Goal: Find specific page/section: Find specific page/section

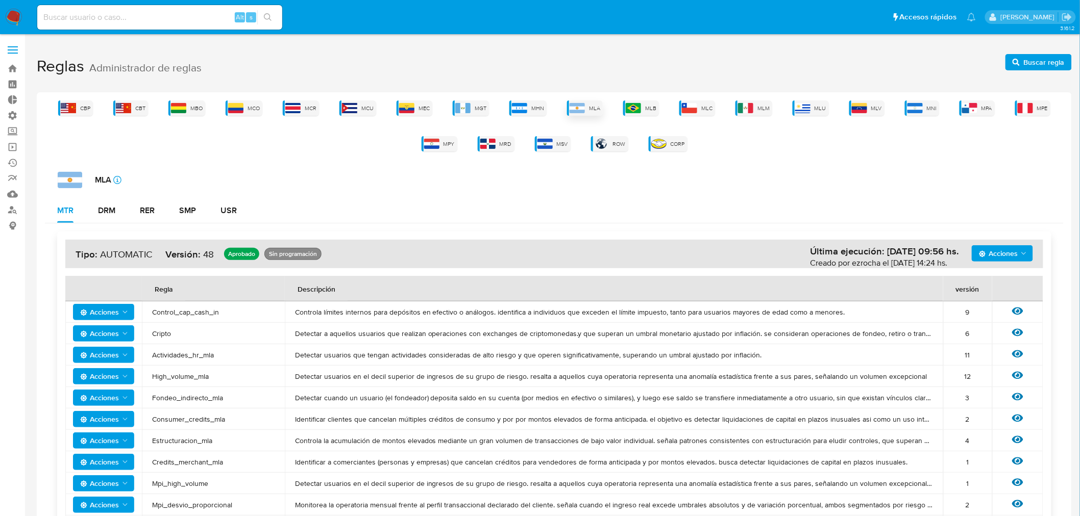
click at [587, 113] on div "MLA" at bounding box center [585, 108] width 36 height 15
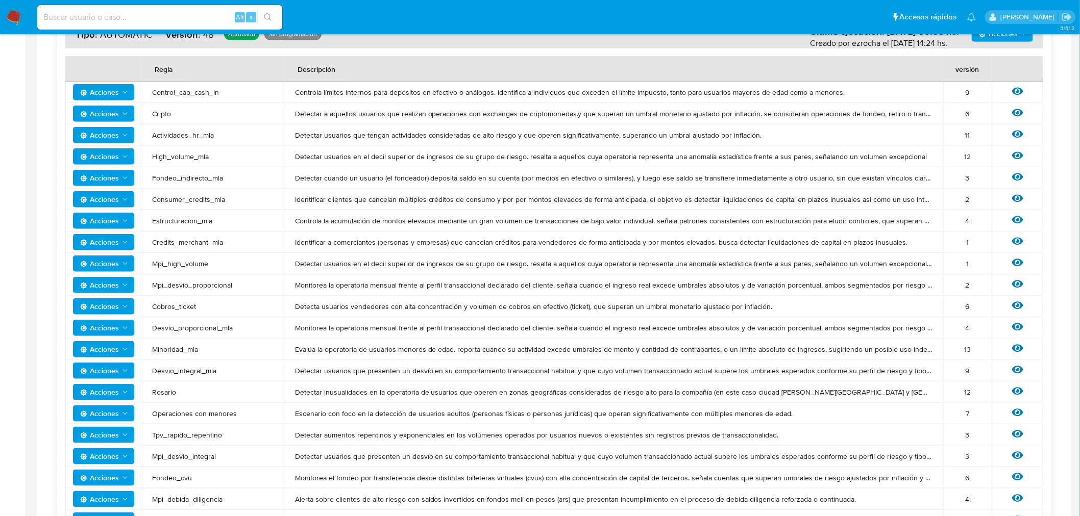
scroll to position [227, 0]
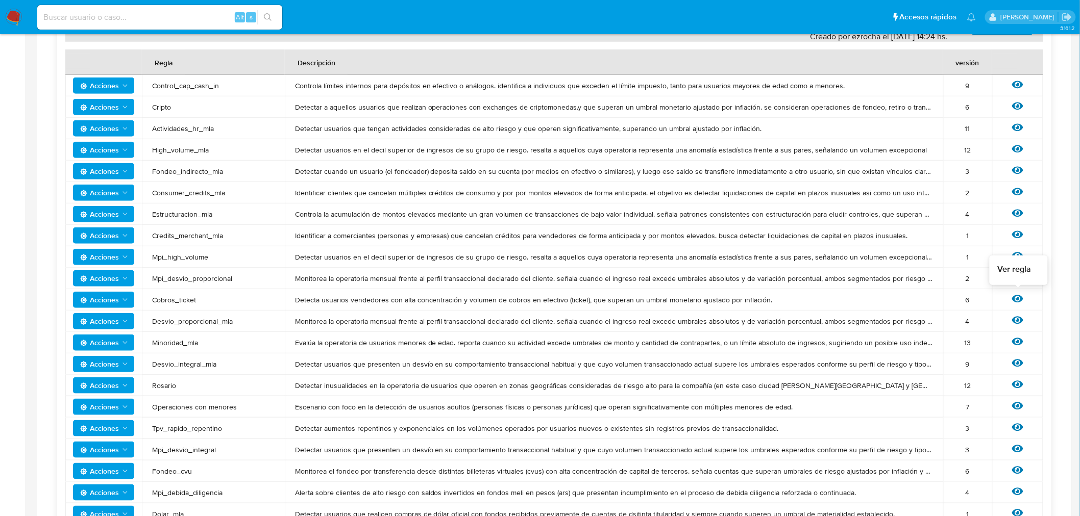
click at [1014, 302] on icon at bounding box center [1017, 299] width 11 height 8
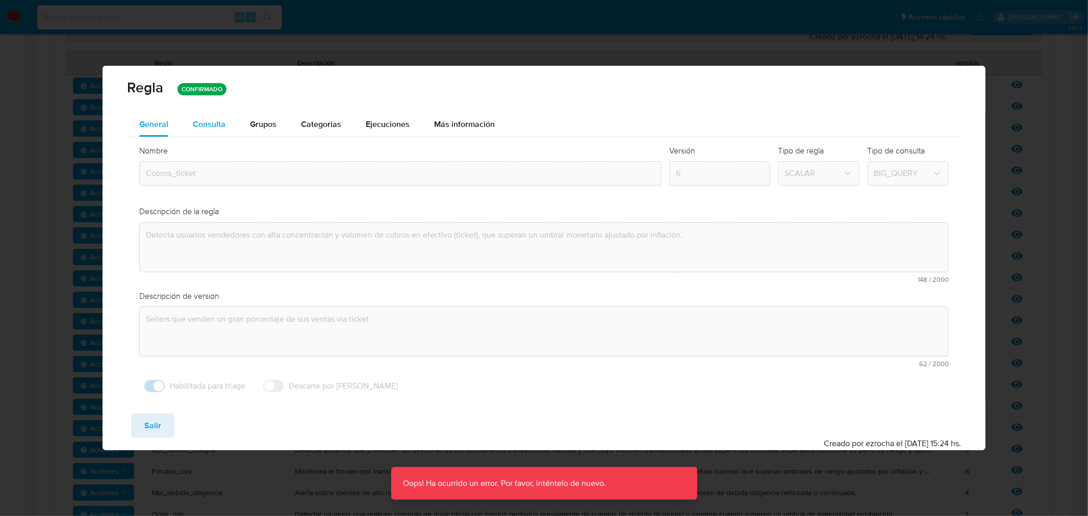
click at [222, 125] on div "Consulta" at bounding box center [209, 124] width 33 height 8
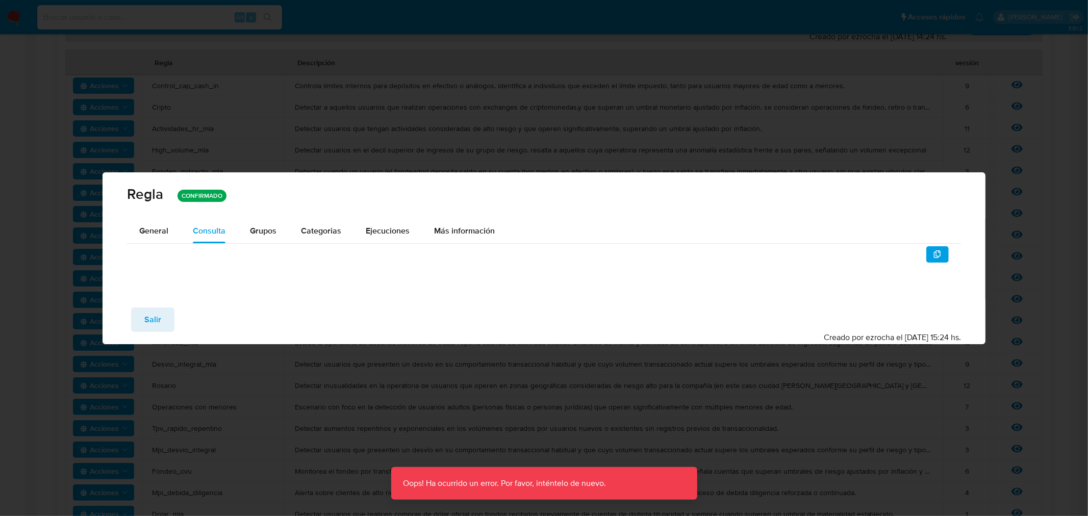
click at [267, 217] on div "Regla CONFIRMADO" at bounding box center [544, 195] width 883 height 46
click at [276, 229] on span "Grupos" at bounding box center [263, 231] width 27 height 12
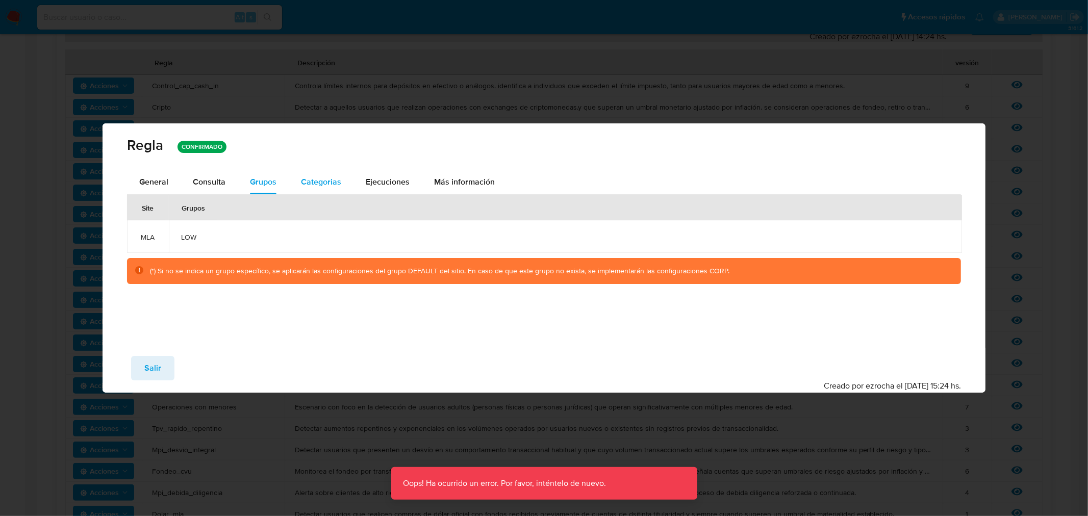
click at [326, 187] on span "Categorias" at bounding box center [321, 182] width 40 height 12
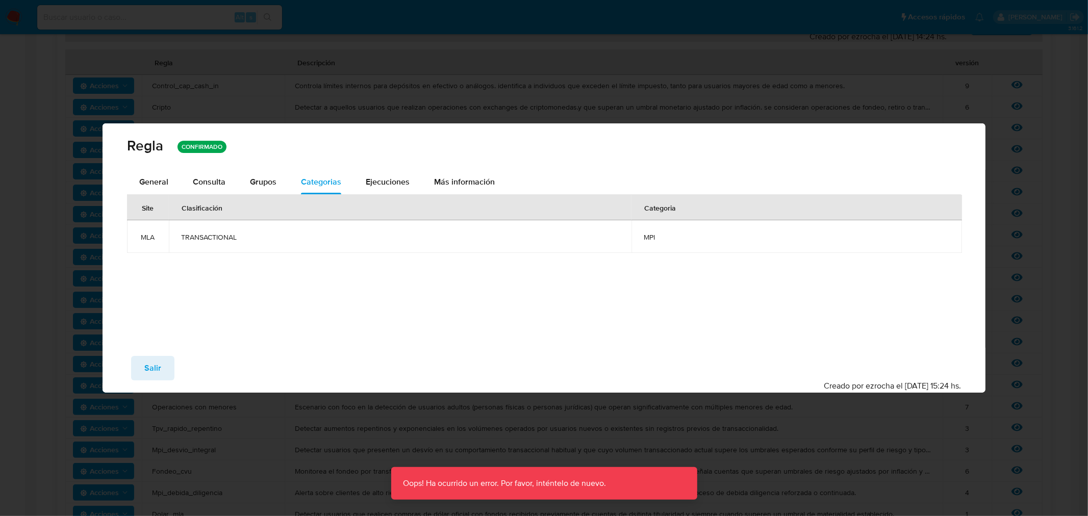
drag, startPoint x: 182, startPoint y: 185, endPoint x: 177, endPoint y: 181, distance: 6.7
click at [181, 184] on button "Consulta" at bounding box center [209, 182] width 57 height 24
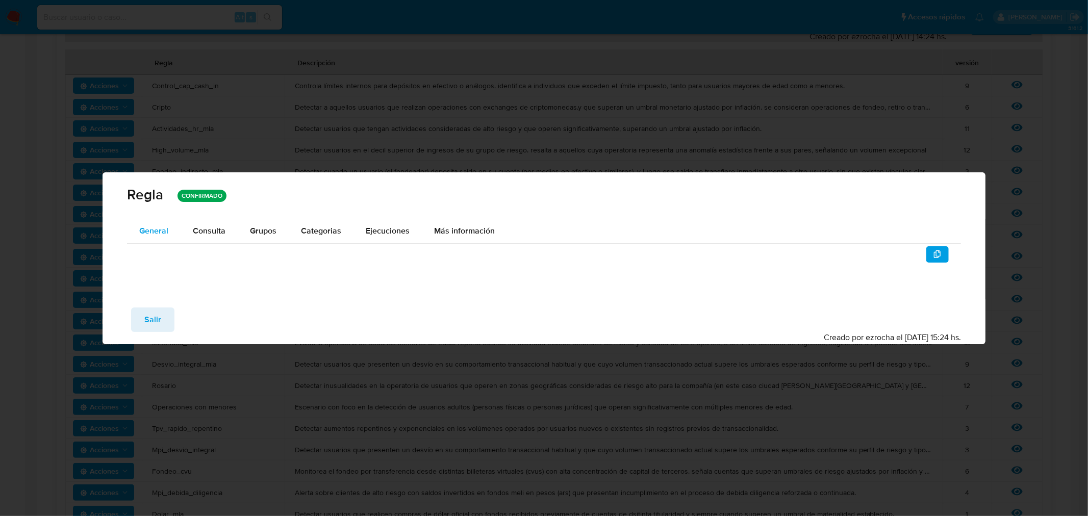
drag, startPoint x: 157, startPoint y: 209, endPoint x: 158, endPoint y: 224, distance: 15.4
click at [157, 224] on div "Regla CONFIRMADO General Consulta Parametros Evidencias Grupos Categorias Ejecu…" at bounding box center [544, 258] width 883 height 172
click at [158, 223] on div "General" at bounding box center [153, 231] width 29 height 24
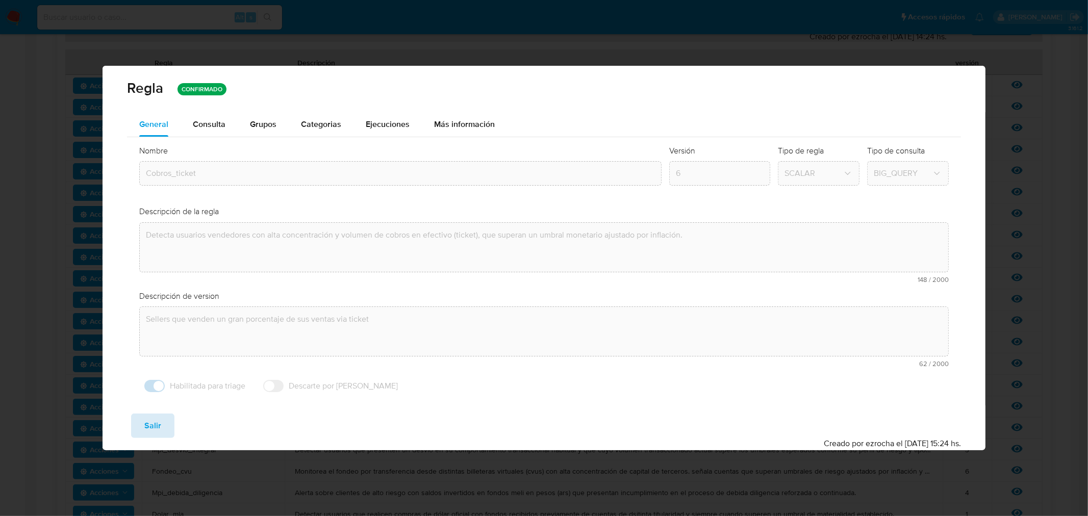
drag, startPoint x: 155, startPoint y: 441, endPoint x: 153, endPoint y: 435, distance: 6.3
click at [154, 438] on div "Guardar Salir Simular Confirmar Creado por ezrocha el 06/08/2025 15:24 hs." at bounding box center [544, 428] width 883 height 45
click at [154, 431] on span "Salir" at bounding box center [152, 426] width 17 height 22
type input "1"
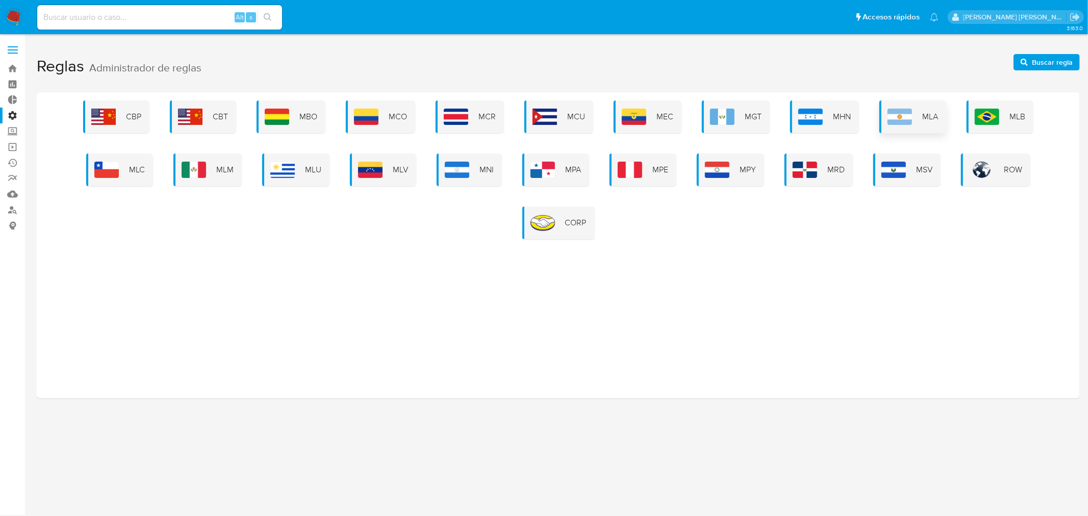
click at [911, 108] on div "MLA" at bounding box center [913, 117] width 67 height 33
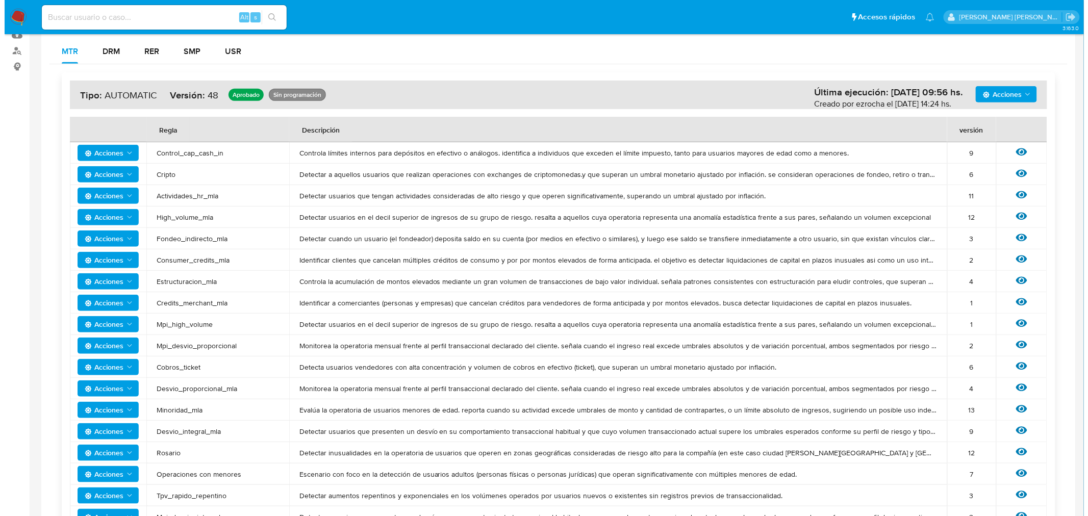
scroll to position [170, 0]
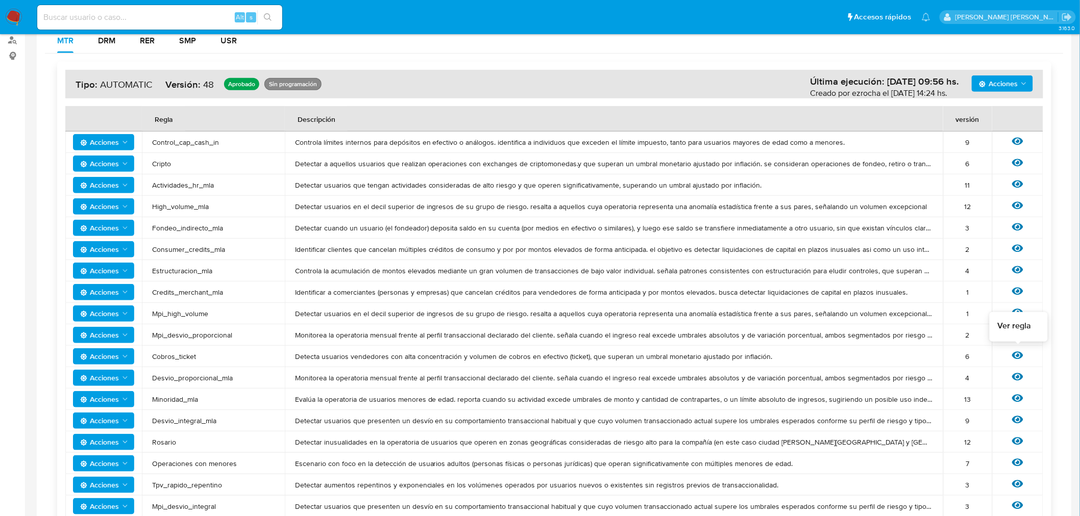
click at [1018, 350] on icon at bounding box center [1017, 355] width 11 height 11
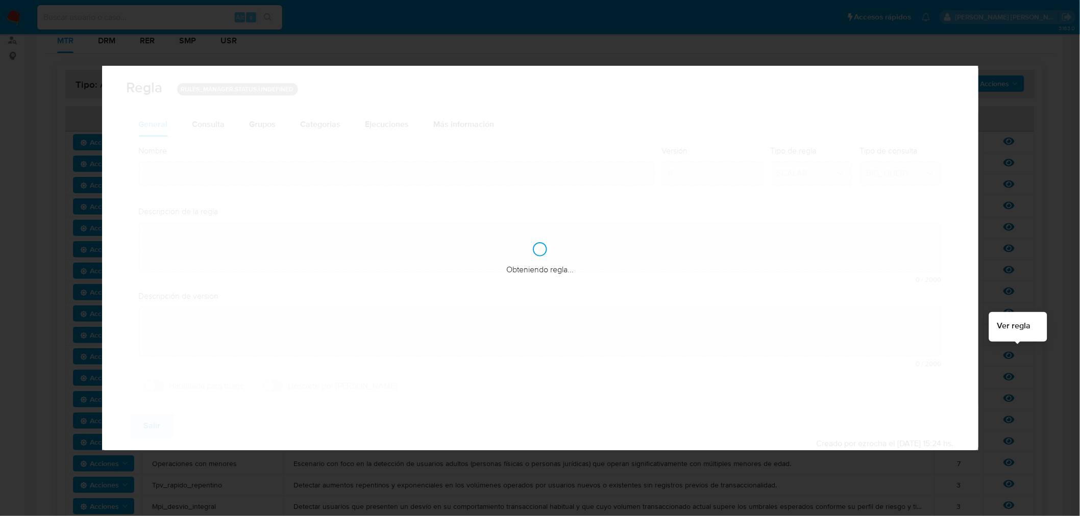
type input "Cobros_ticket"
type textarea "Detecta usuarios vendedores con alta concentración y volumen de cobros en efect…"
type textarea "Sellers que venden un gran porcentaje de sus ventas via ticket"
checkbox input "true"
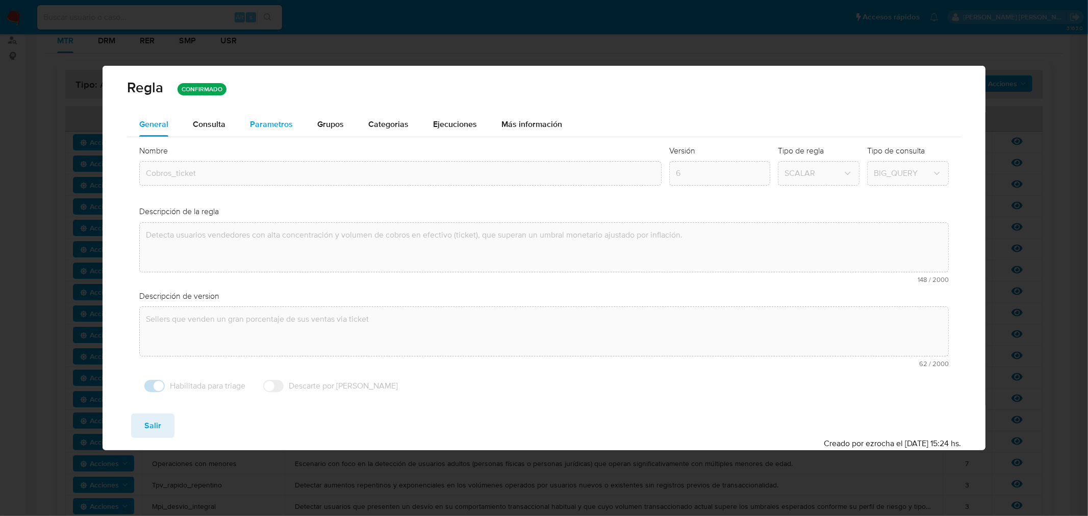
click at [260, 122] on span "Parametros" at bounding box center [271, 124] width 43 height 12
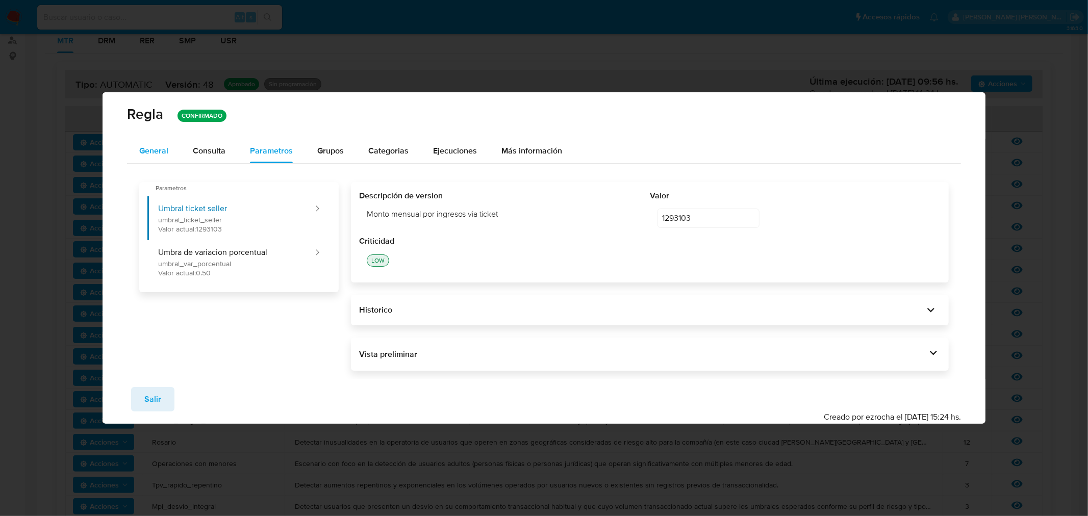
click at [159, 147] on span "General" at bounding box center [153, 151] width 29 height 12
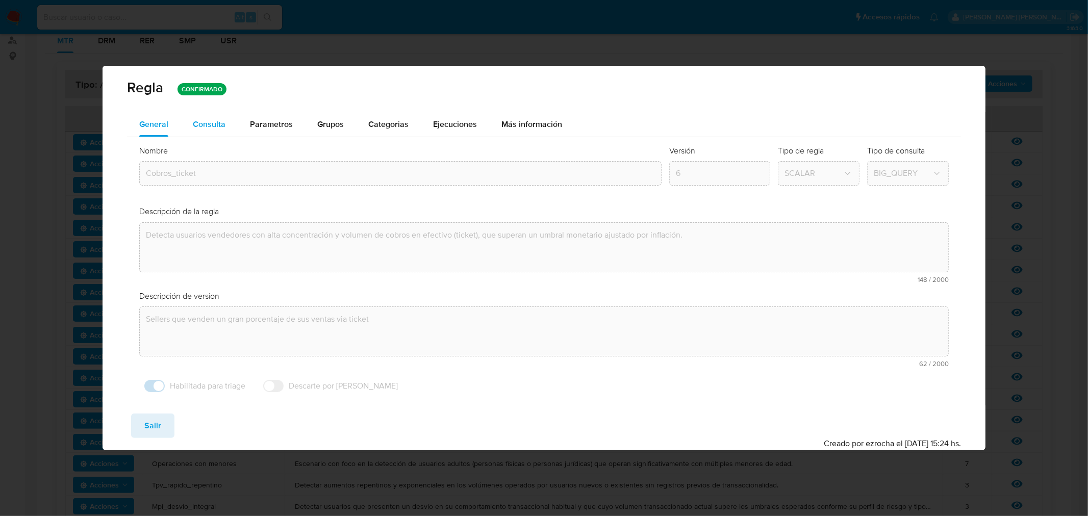
click at [208, 126] on div "Consulta" at bounding box center [209, 124] width 33 height 8
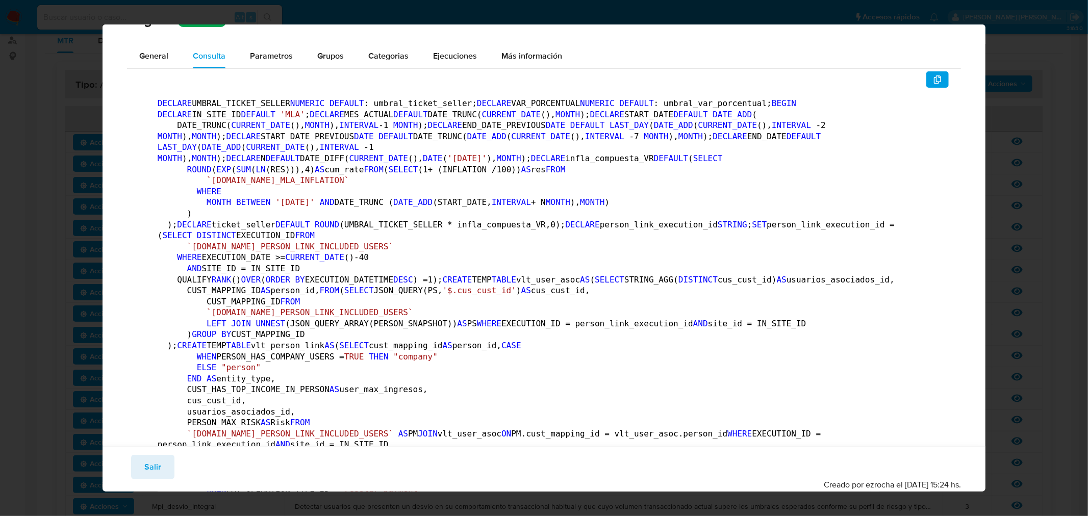
scroll to position [0, 0]
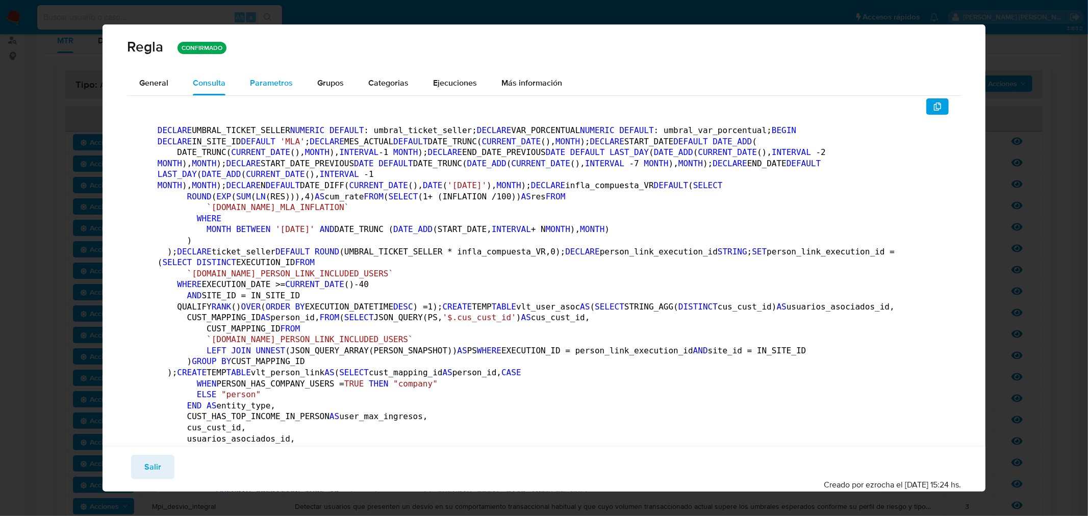
click at [242, 81] on button "Parametros" at bounding box center [271, 83] width 67 height 24
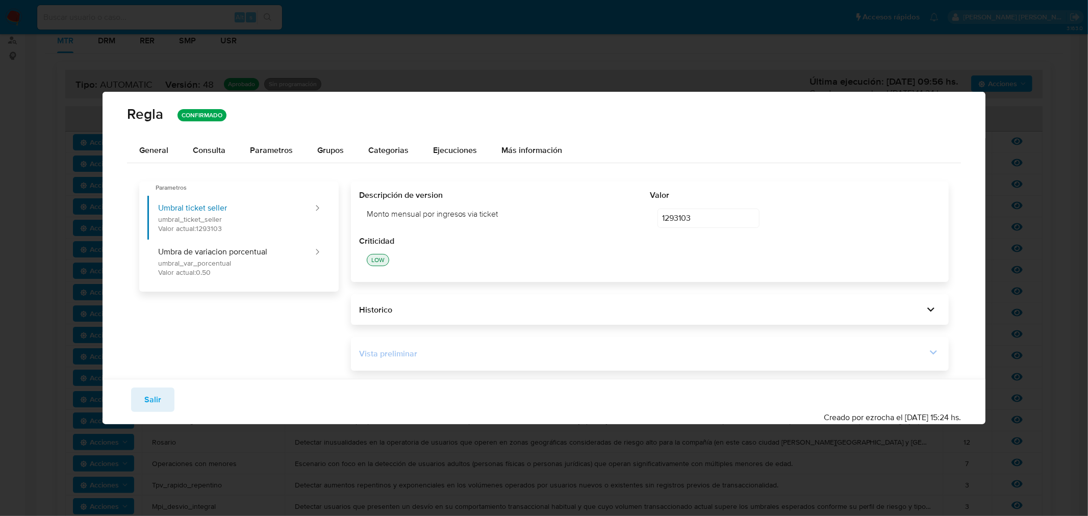
click at [940, 356] on icon at bounding box center [934, 352] width 14 height 14
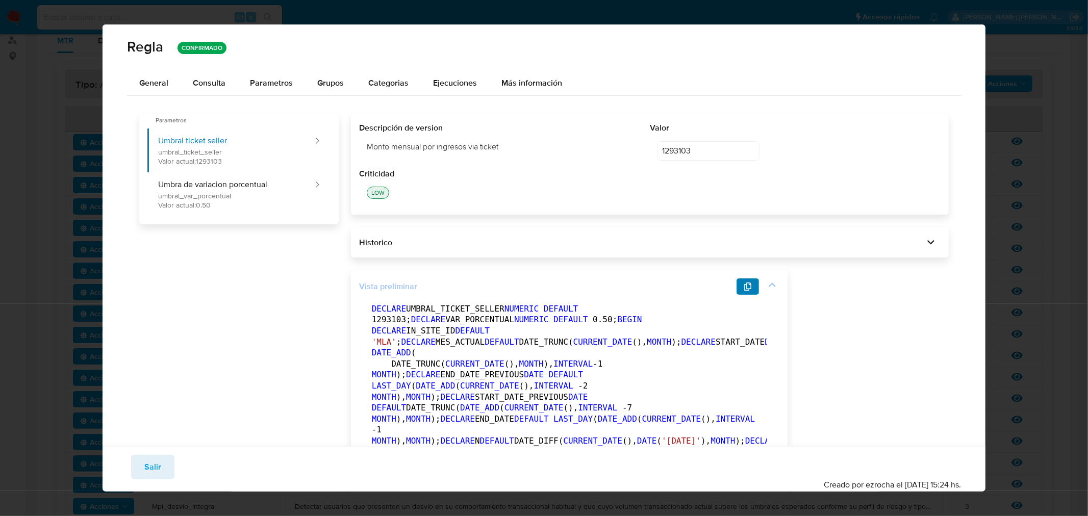
click at [746, 281] on span "button" at bounding box center [748, 287] width 8 height 14
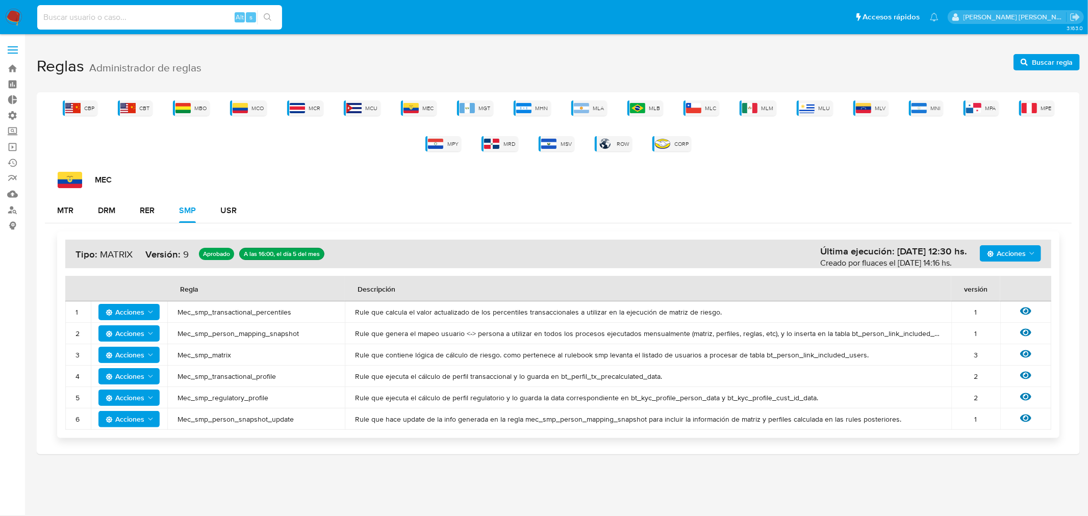
click at [106, 14] on input at bounding box center [159, 17] width 245 height 13
type input "medrano.mer"
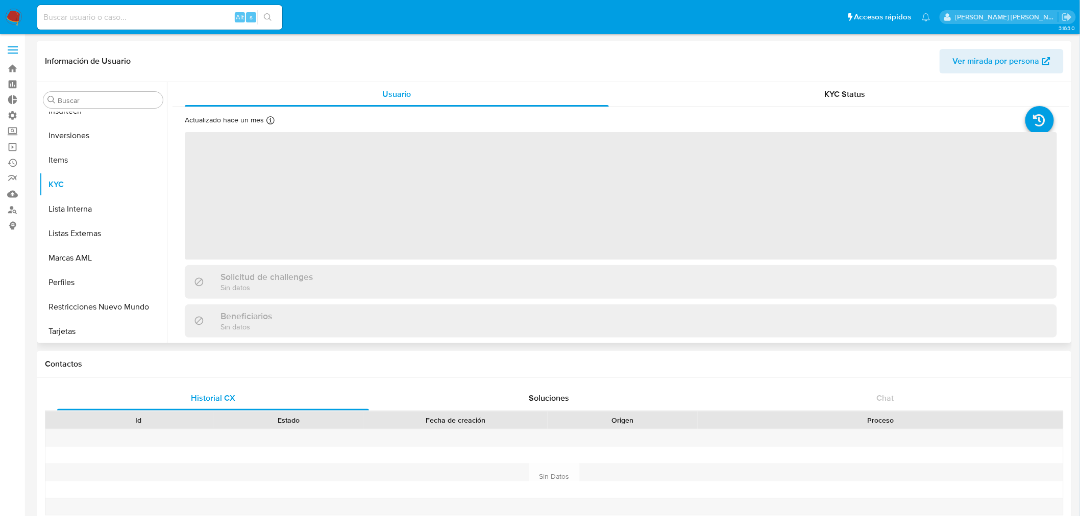
scroll to position [553, 0]
select select "10"
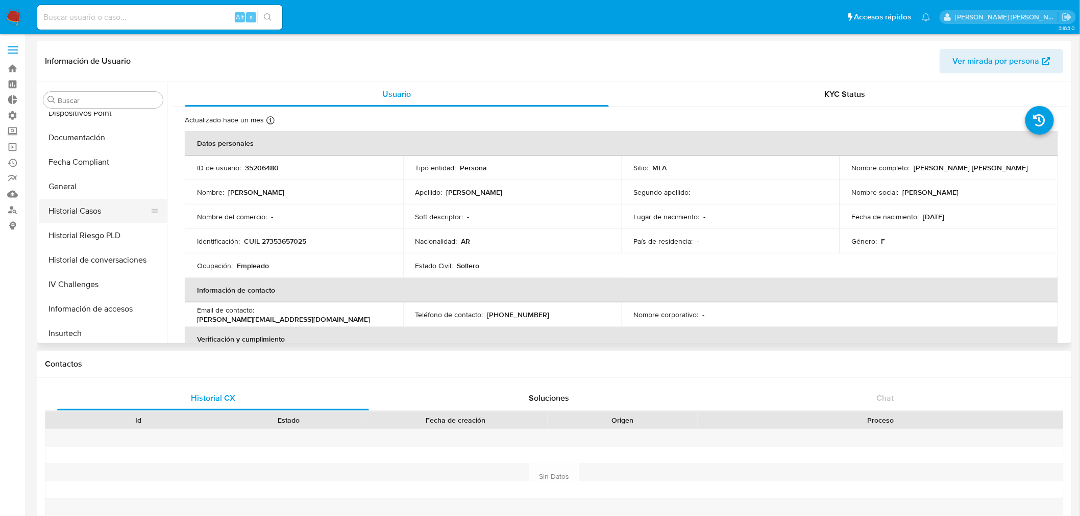
scroll to position [327, 0]
click at [73, 190] on button "General" at bounding box center [98, 190] width 119 height 24
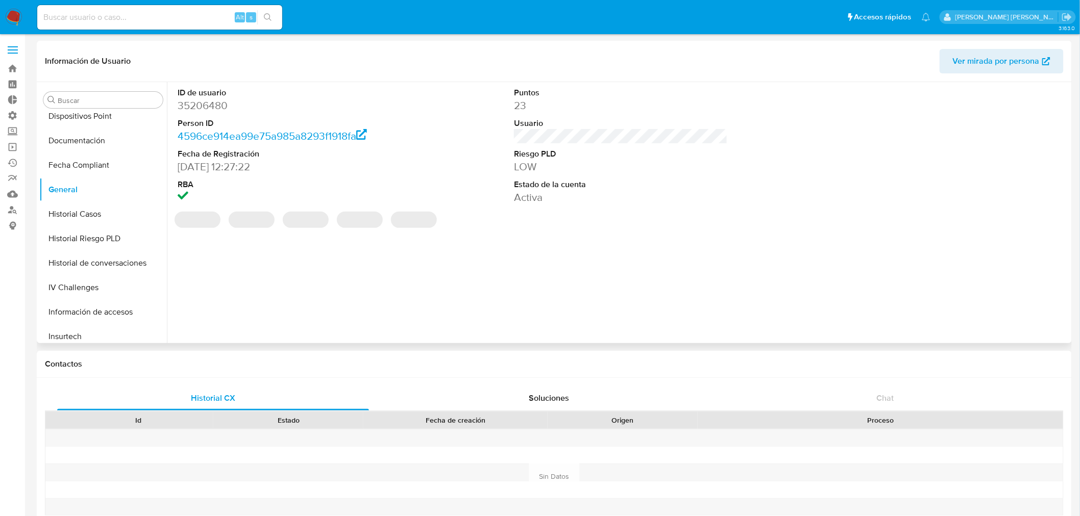
click at [205, 108] on dd "35206480" at bounding box center [285, 105] width 214 height 14
click at [205, 107] on dd "35206480" at bounding box center [285, 105] width 214 height 14
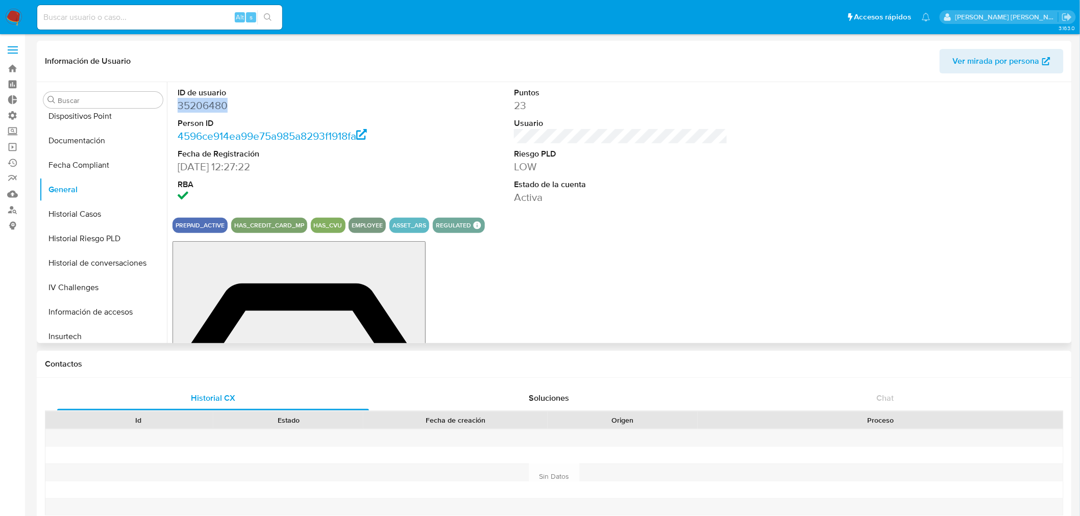
copy dd "35206480"
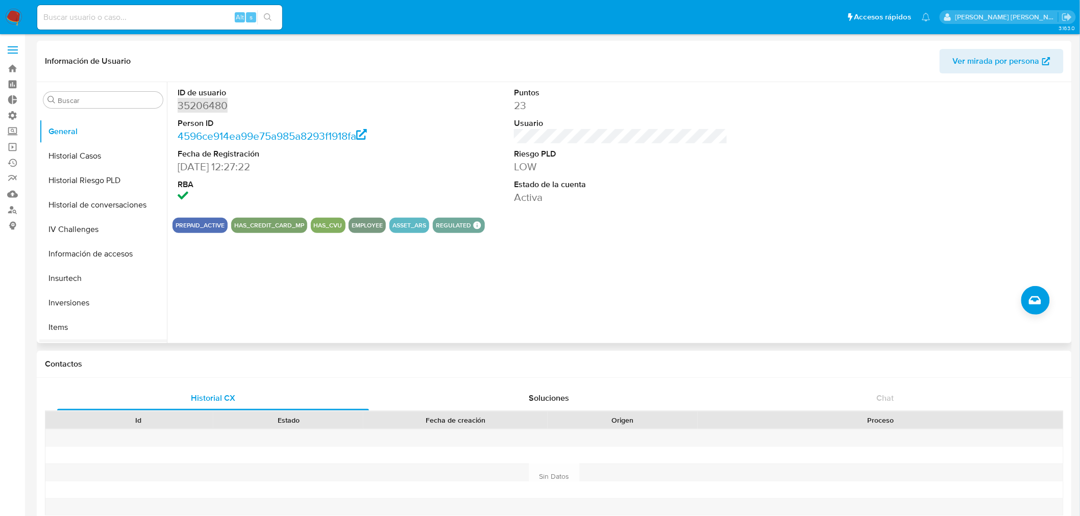
scroll to position [440, 0]
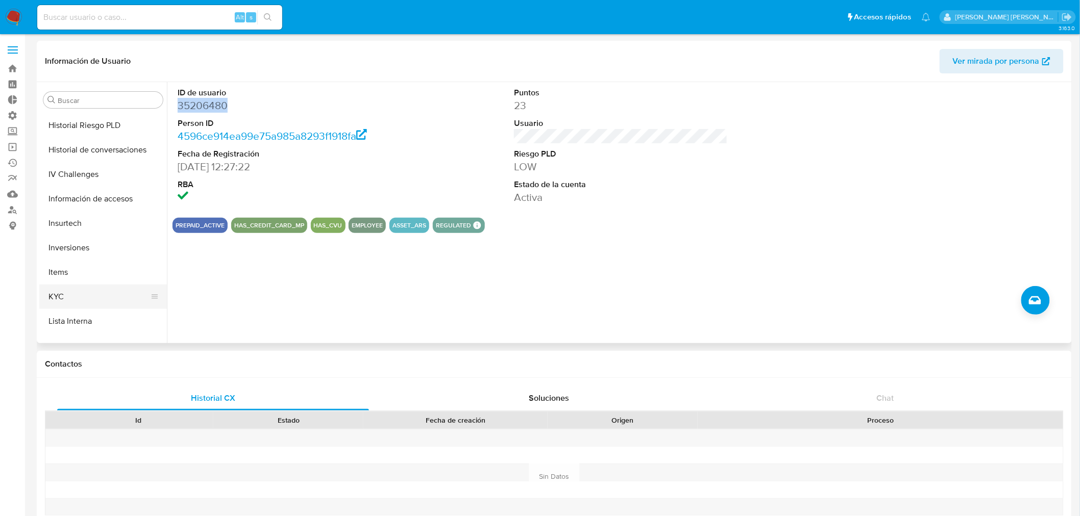
click at [69, 299] on button "KYC" at bounding box center [98, 297] width 119 height 24
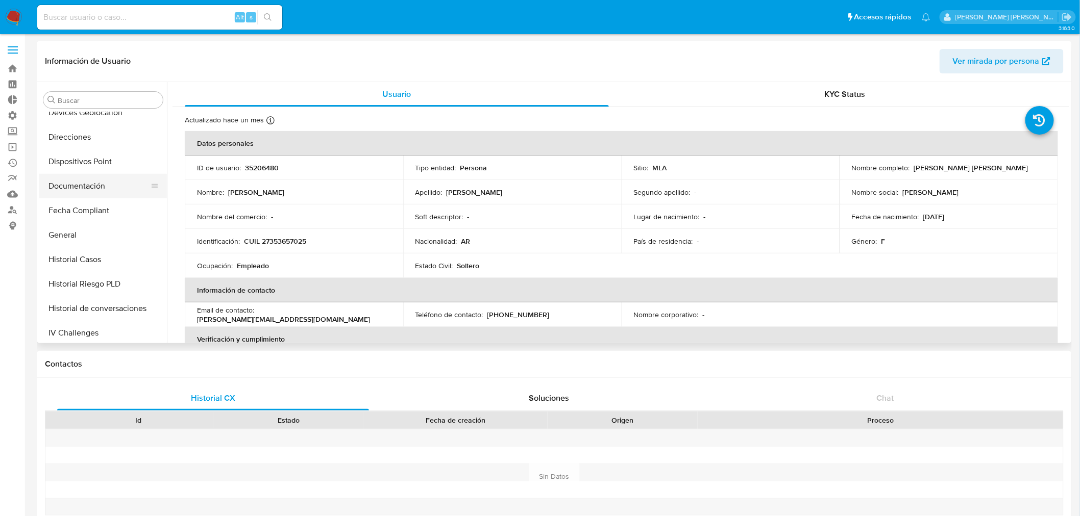
scroll to position [269, 0]
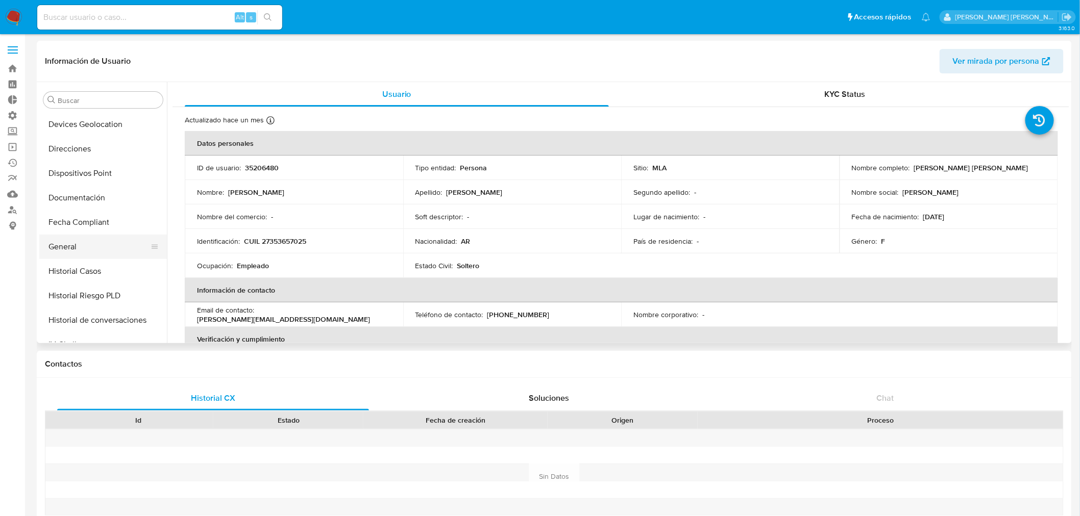
click at [72, 245] on button "General" at bounding box center [98, 247] width 119 height 24
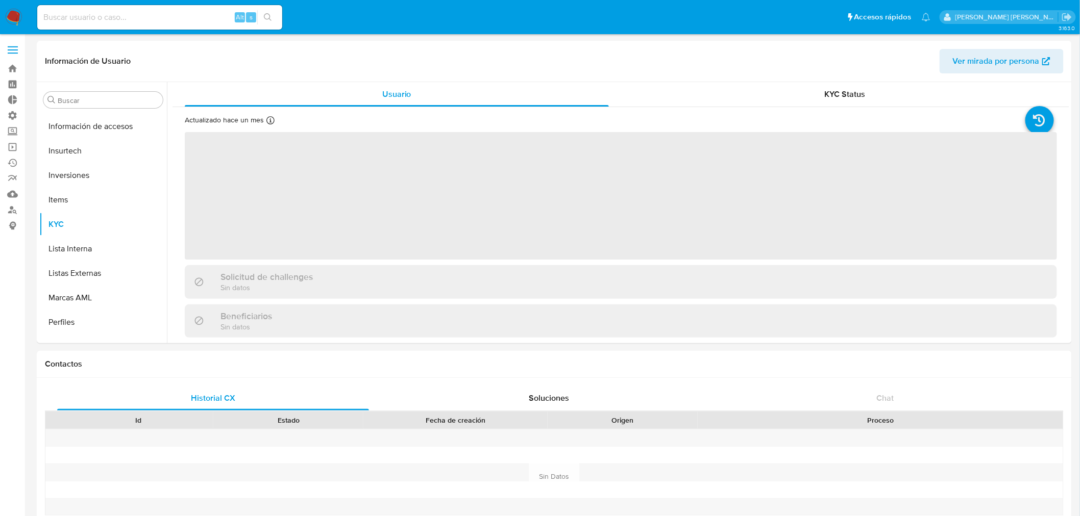
scroll to position [553, 0]
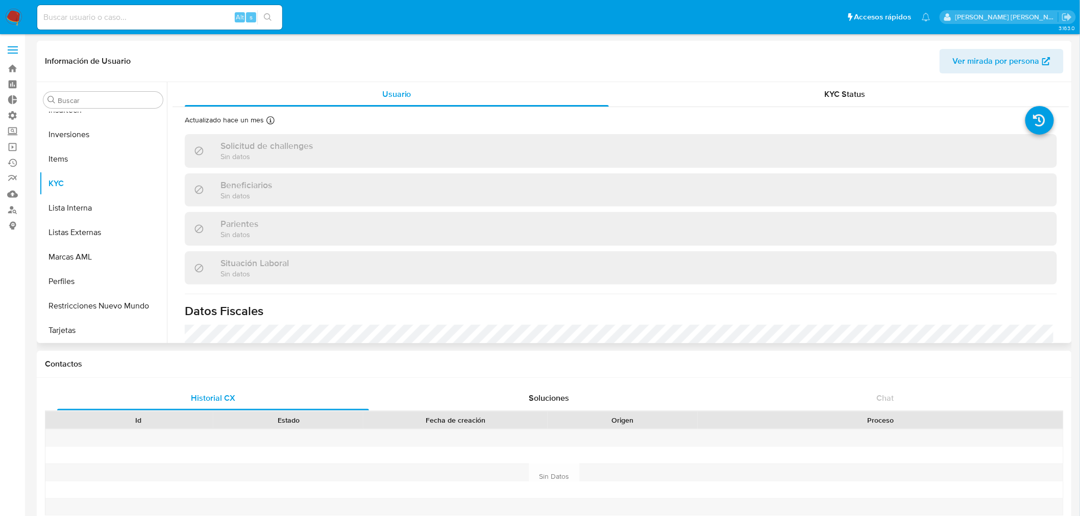
select select "10"
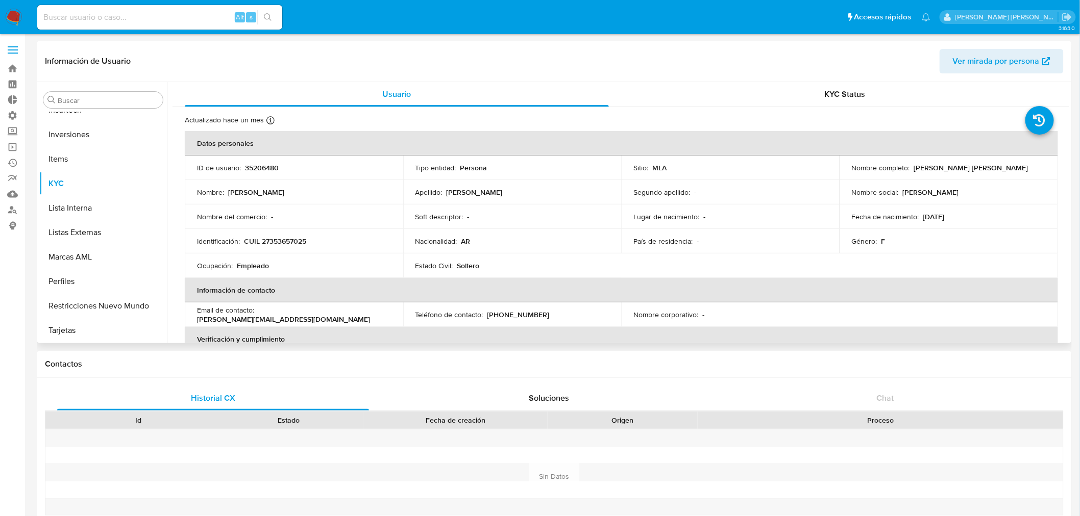
scroll to position [383, 0]
click at [70, 139] on button "General" at bounding box center [98, 133] width 119 height 24
